Goal: Task Accomplishment & Management: Use online tool/utility

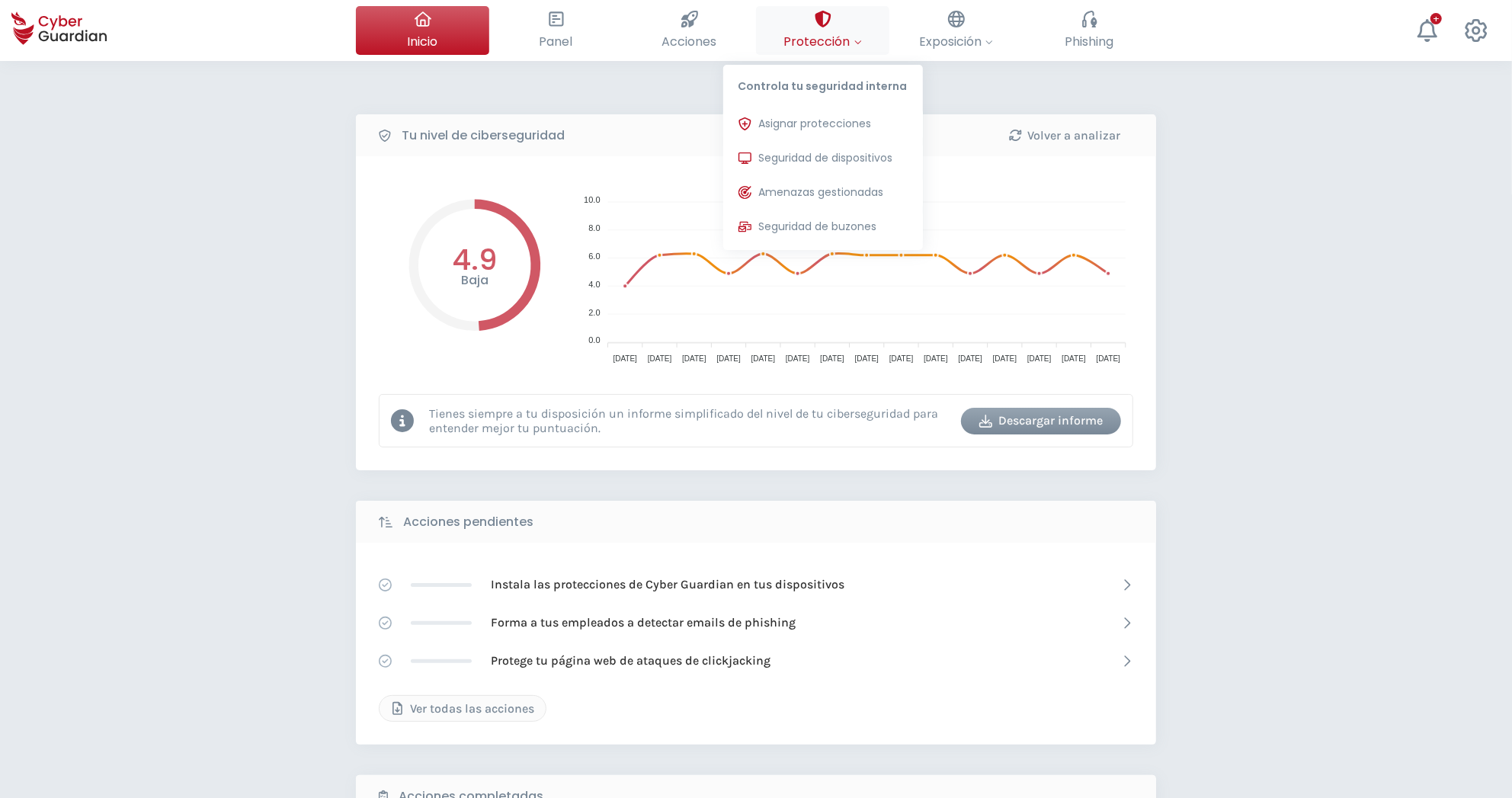
click at [823, 31] on div at bounding box center [823, 19] width 17 height 26
click at [781, 161] on span "Seguridad de dispositivos" at bounding box center [826, 159] width 134 height 16
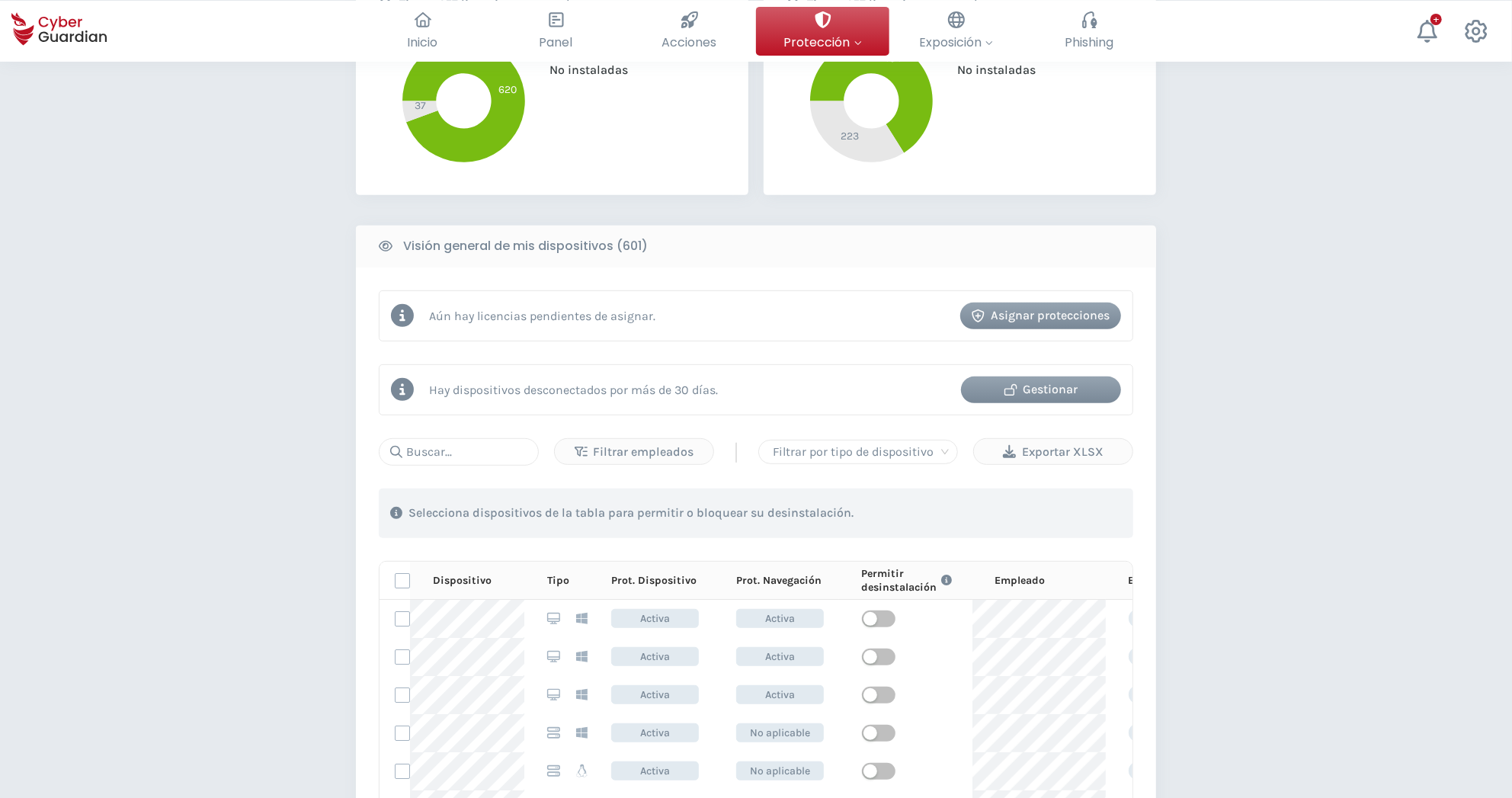
scroll to position [490, 0]
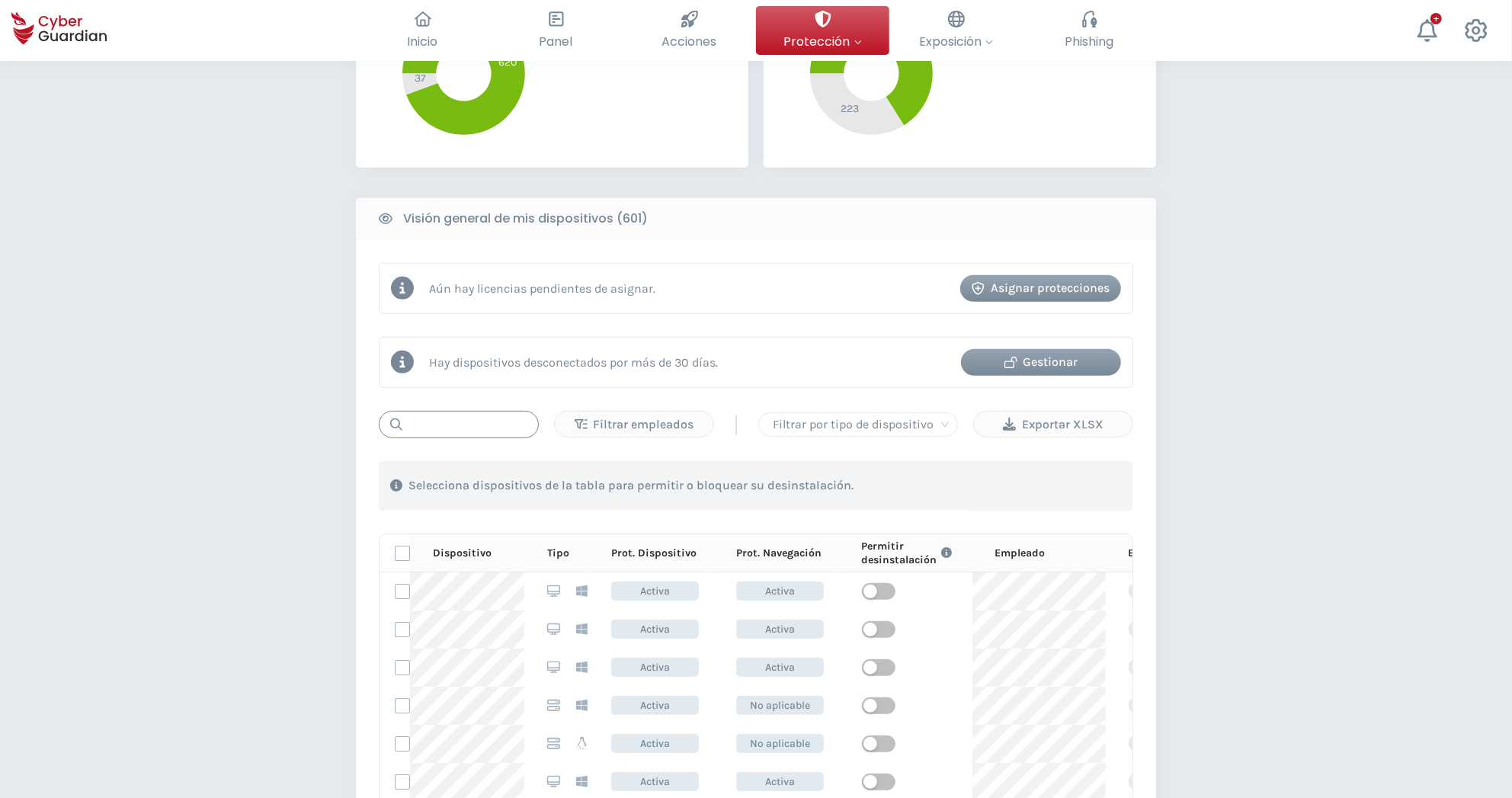
click at [451, 425] on input "text" at bounding box center [459, 424] width 160 height 27
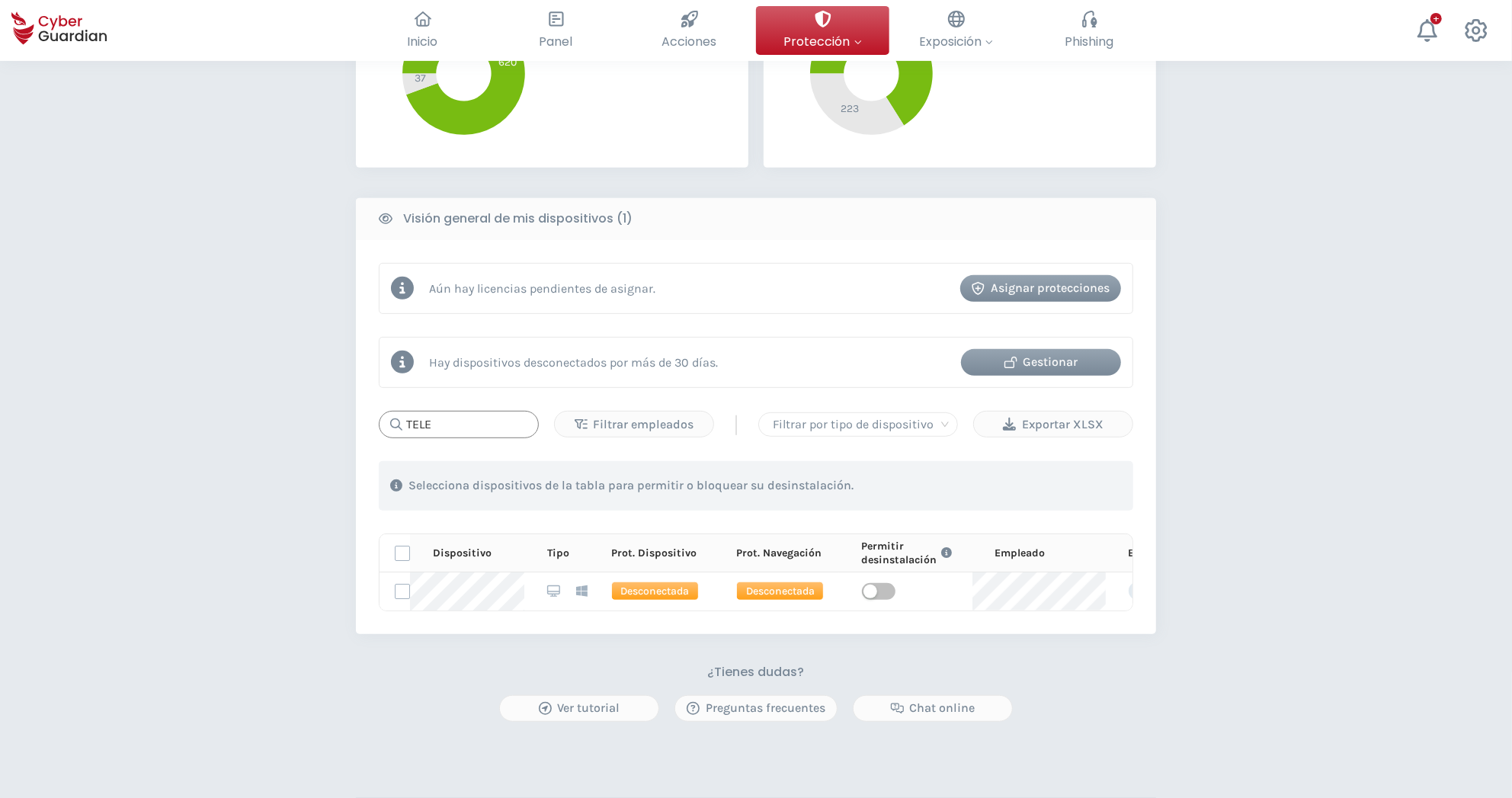
type input "TELE"
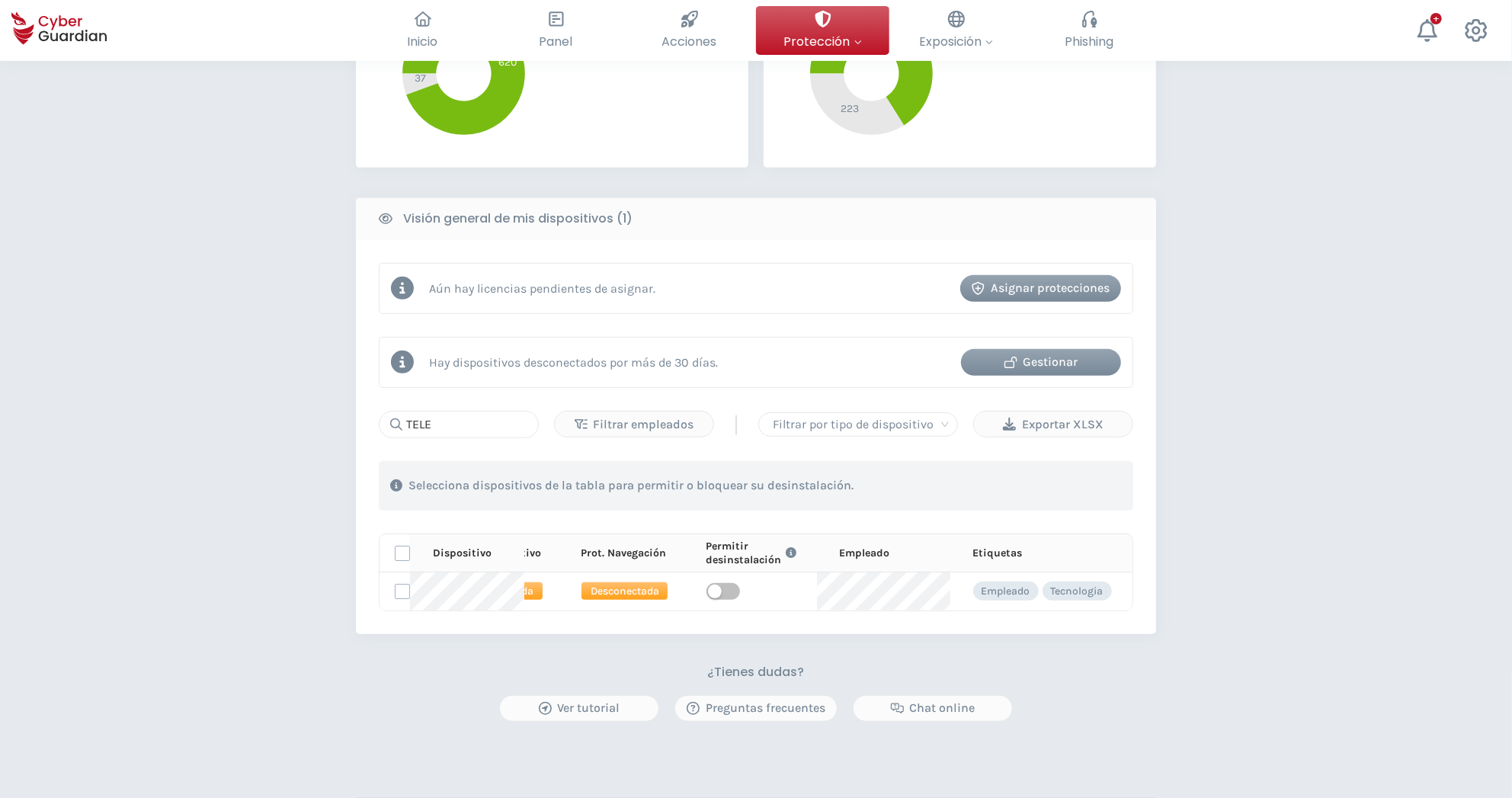
scroll to position [0, 0]
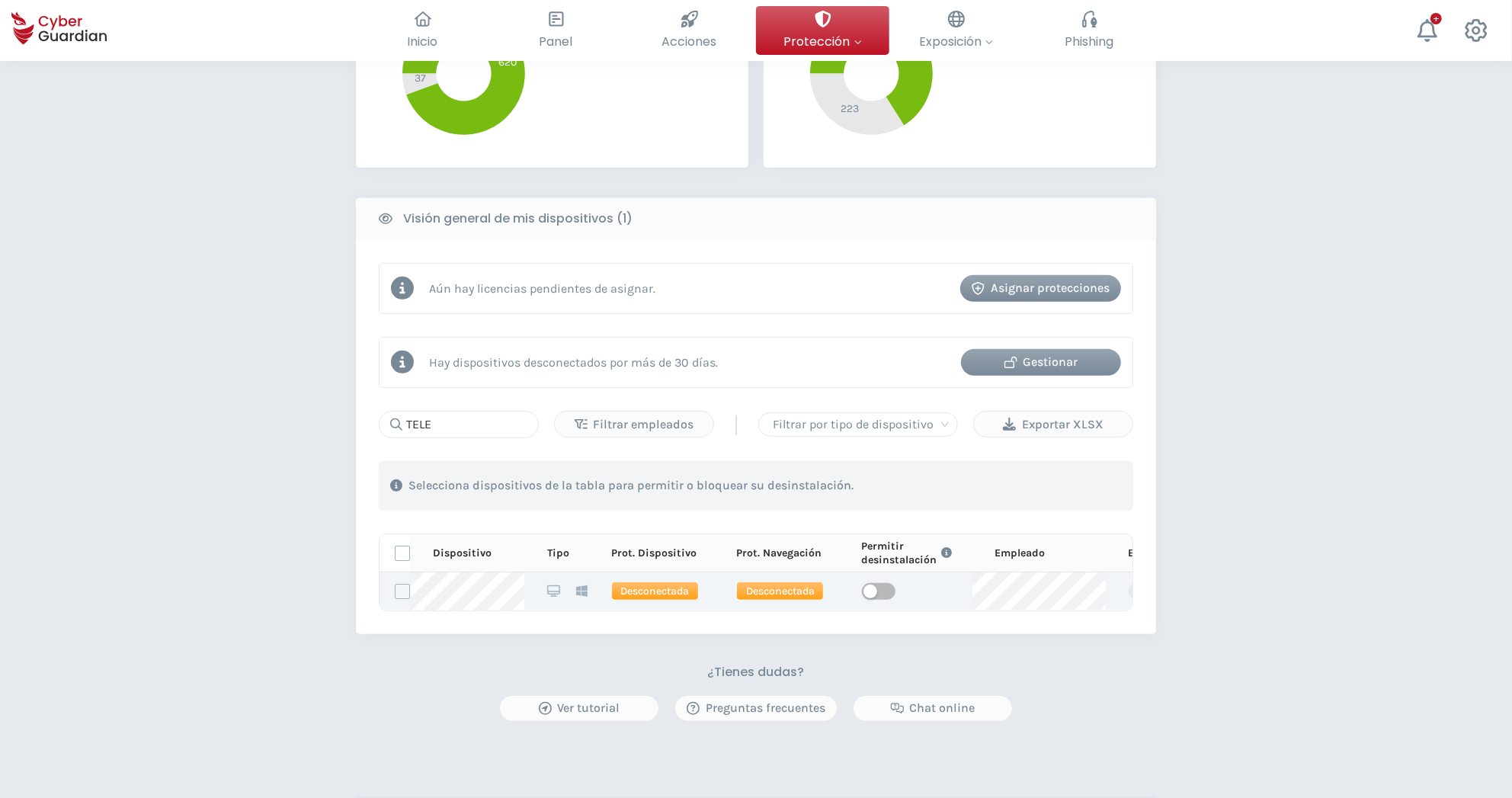
click at [649, 593] on span "Desconectada" at bounding box center [655, 591] width 88 height 19
click at [1243, 610] on div "PROTECCIÓN > Seguridad de dispositivos ¿Cómo funciona? Añade empleados Instala …" at bounding box center [756, 265] width 1512 height 1389
